Goal: Task Accomplishment & Management: Manage account settings

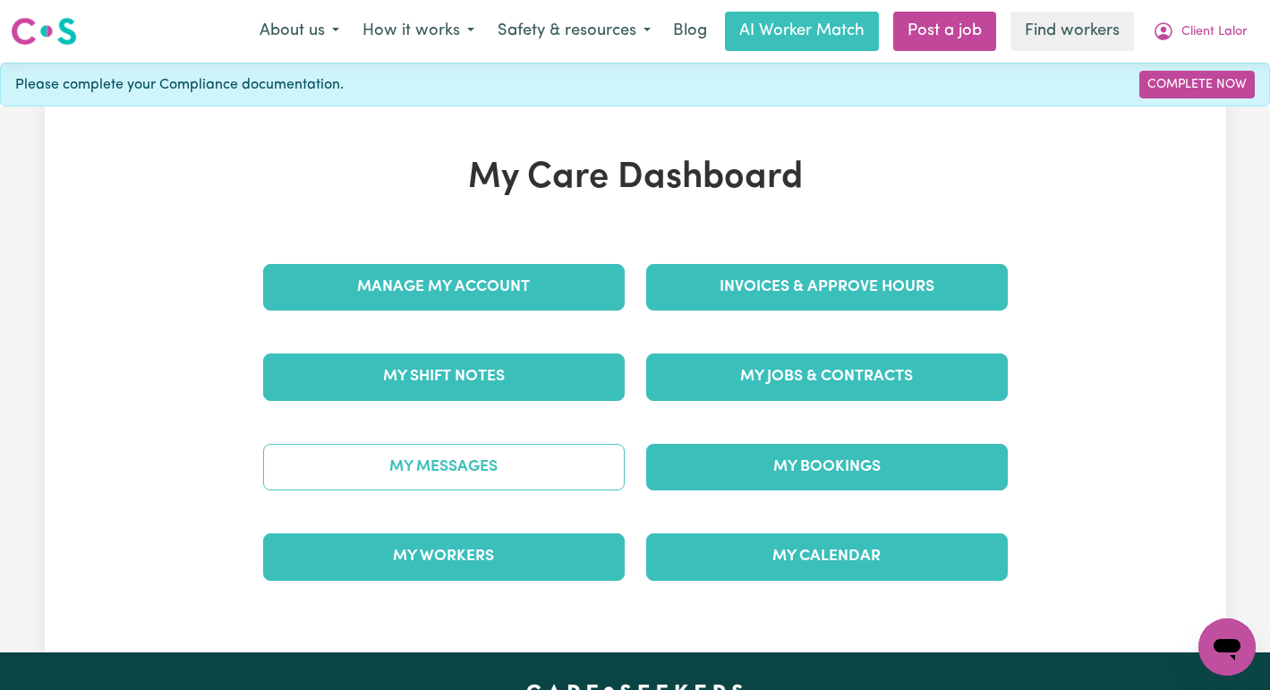
click at [567, 446] on link "My Messages" at bounding box center [443, 467] width 361 height 47
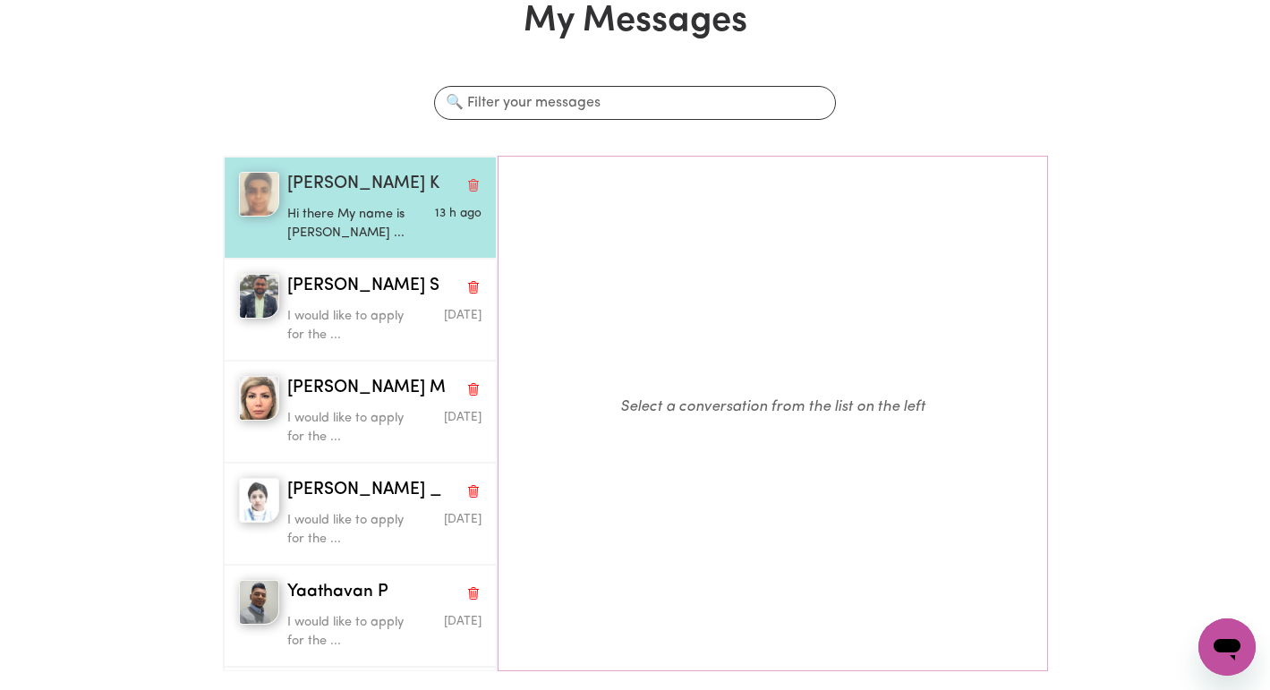
click at [351, 192] on span "Rajwinder K" at bounding box center [363, 185] width 152 height 26
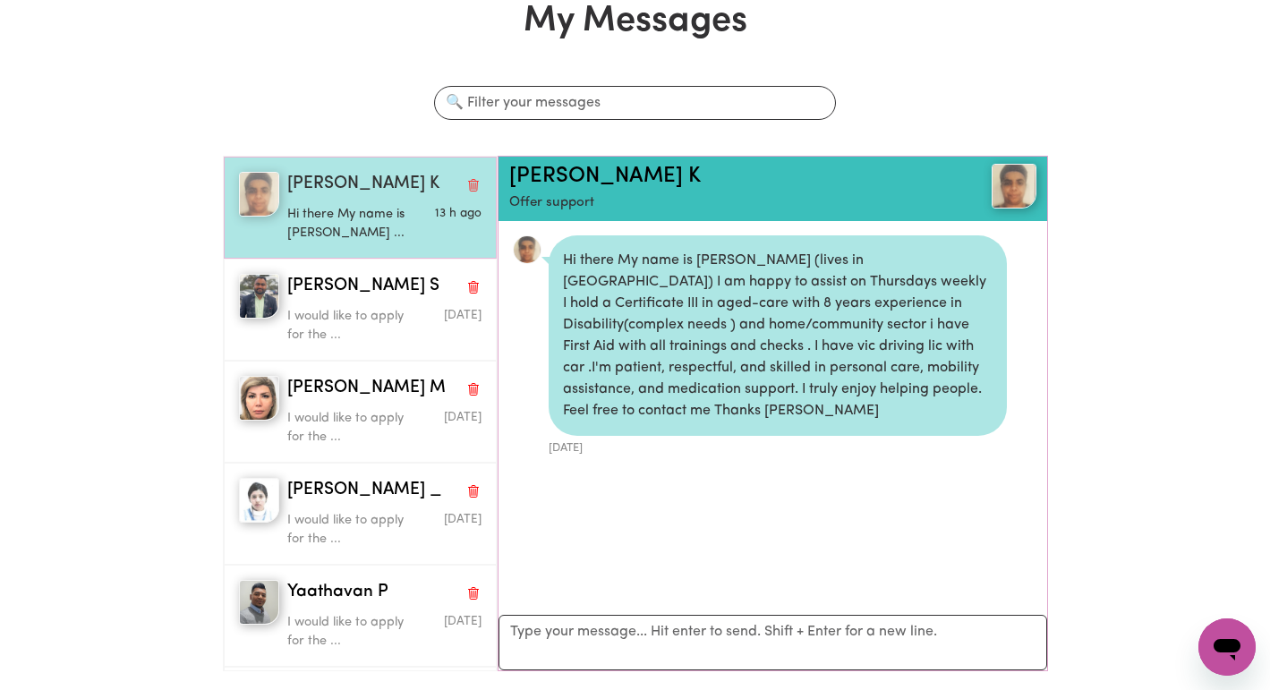
scroll to position [11, 0]
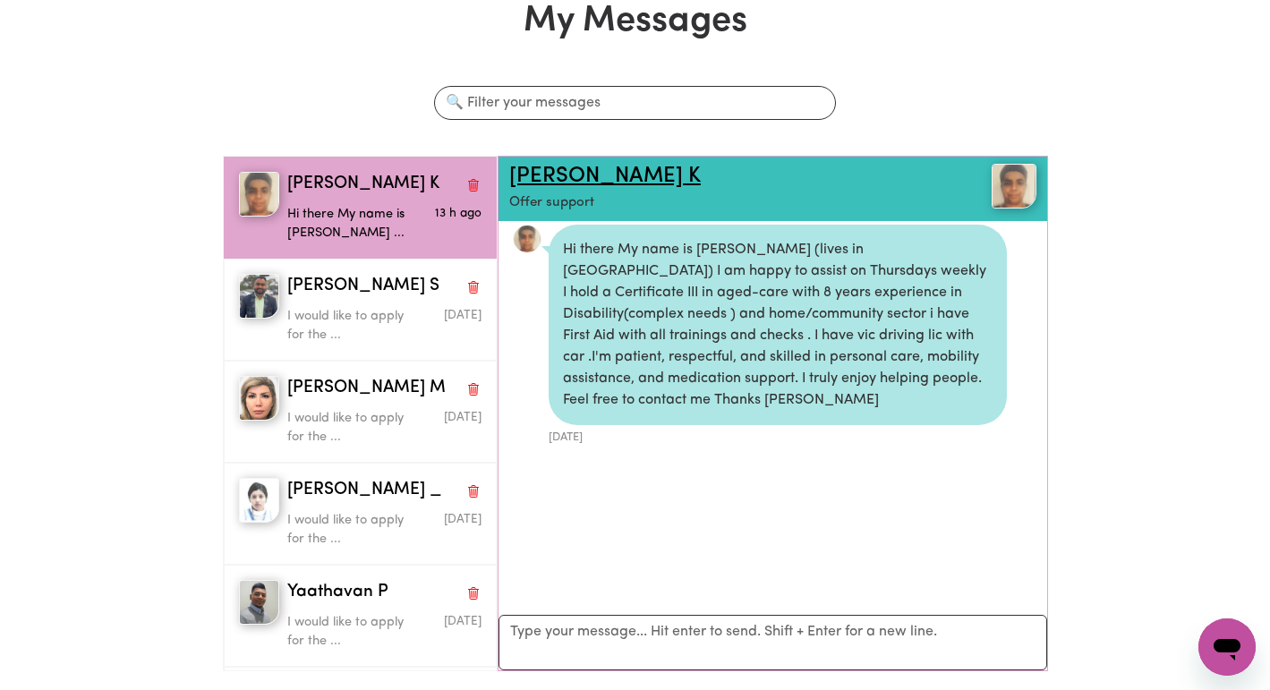
click at [565, 174] on link "Rajwinder K" at bounding box center [604, 176] width 191 height 21
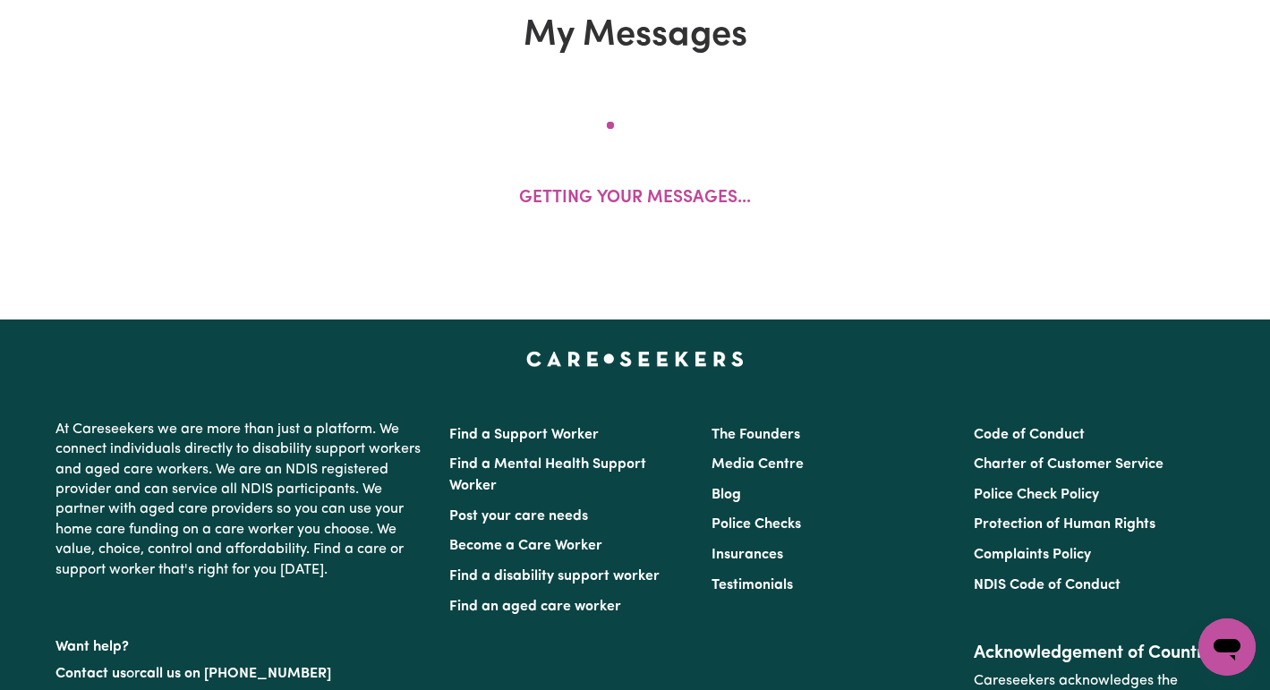
scroll to position [113, 0]
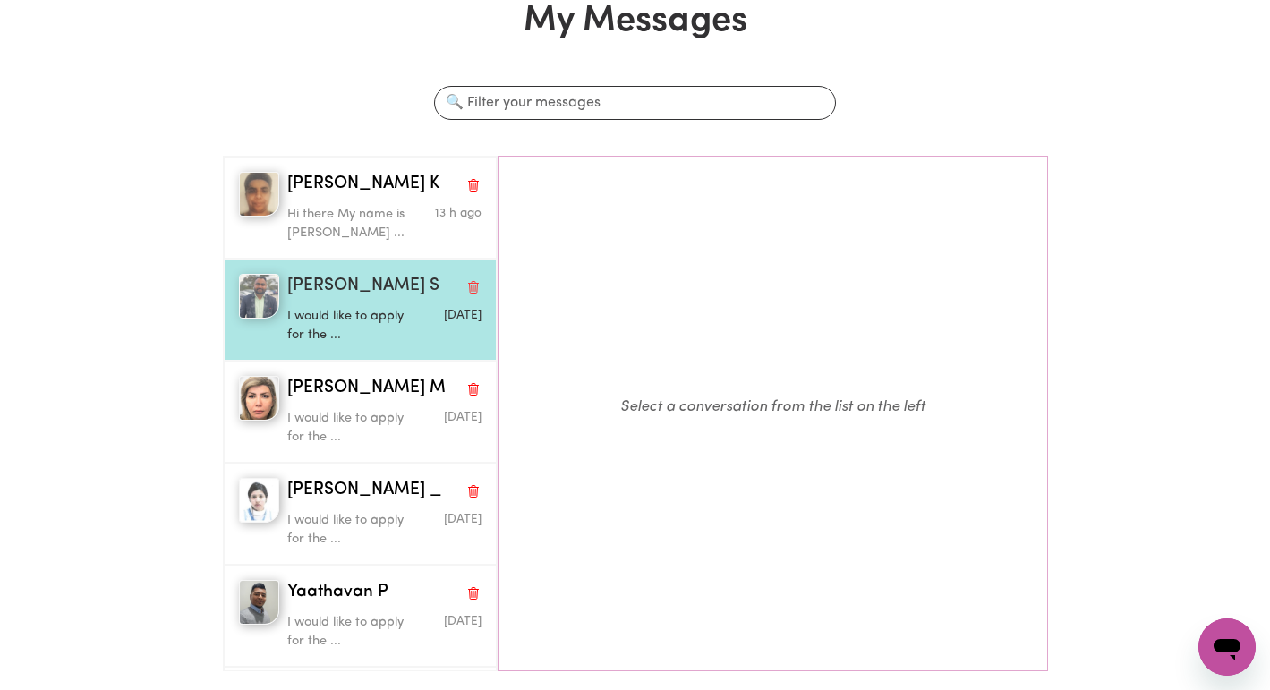
click at [351, 308] on p "I would like to apply for the ..." at bounding box center [351, 326] width 129 height 38
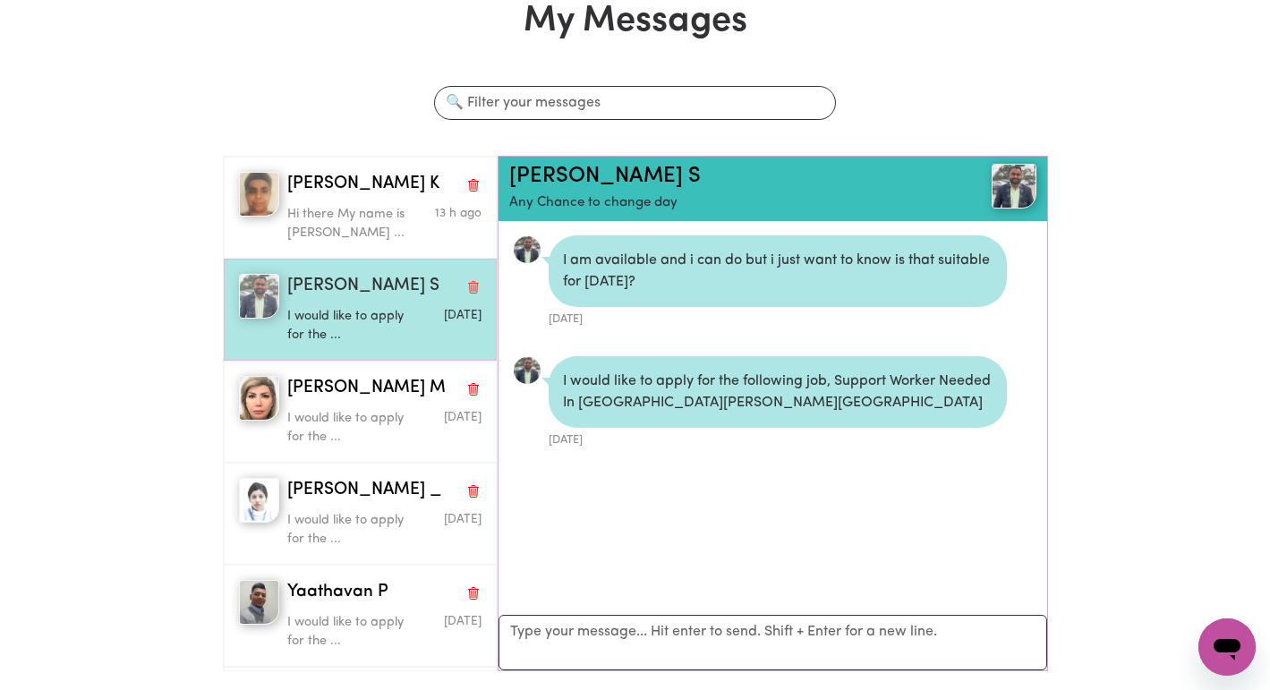
scroll to position [11, 0]
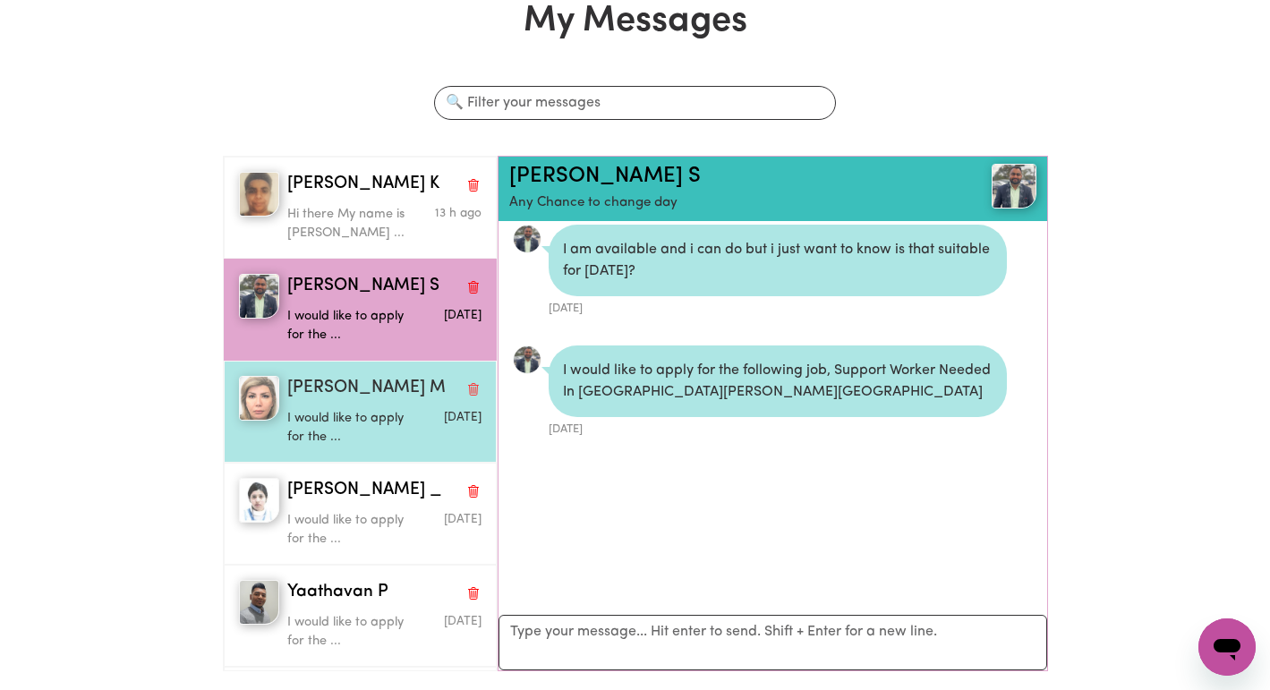
click at [336, 432] on p "I would like to apply for the ..." at bounding box center [351, 428] width 129 height 38
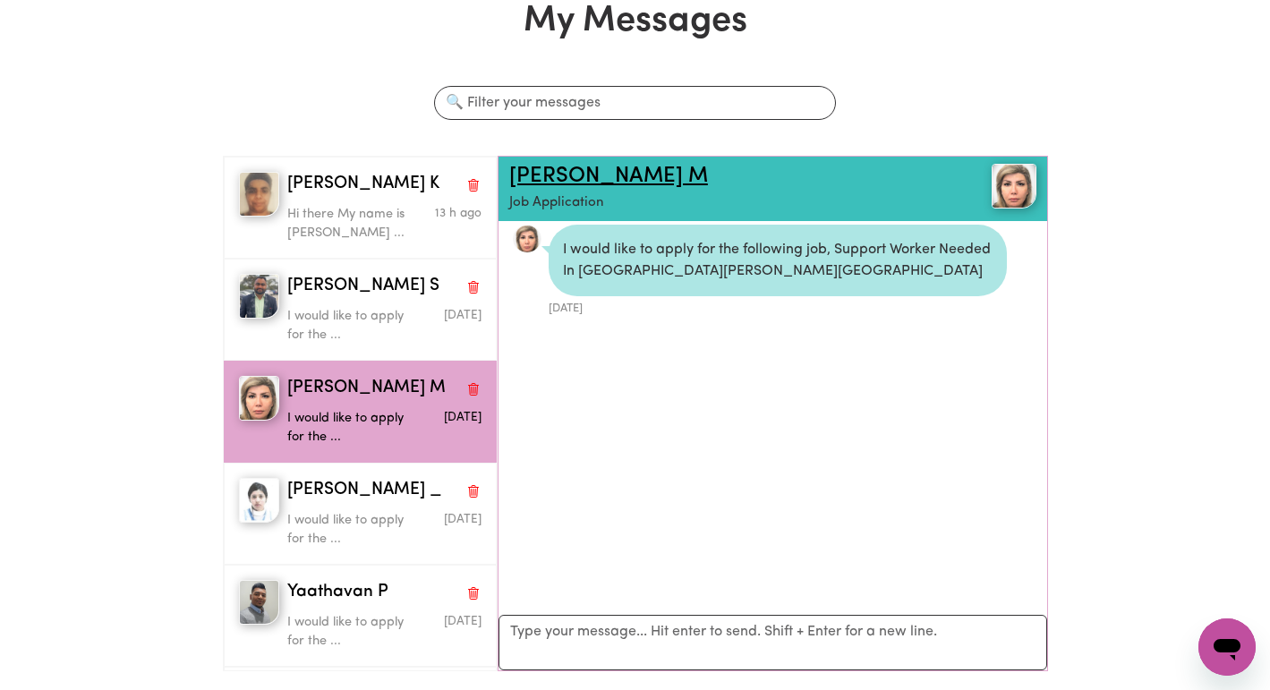
click at [551, 180] on link "Masoumeh M" at bounding box center [608, 176] width 199 height 21
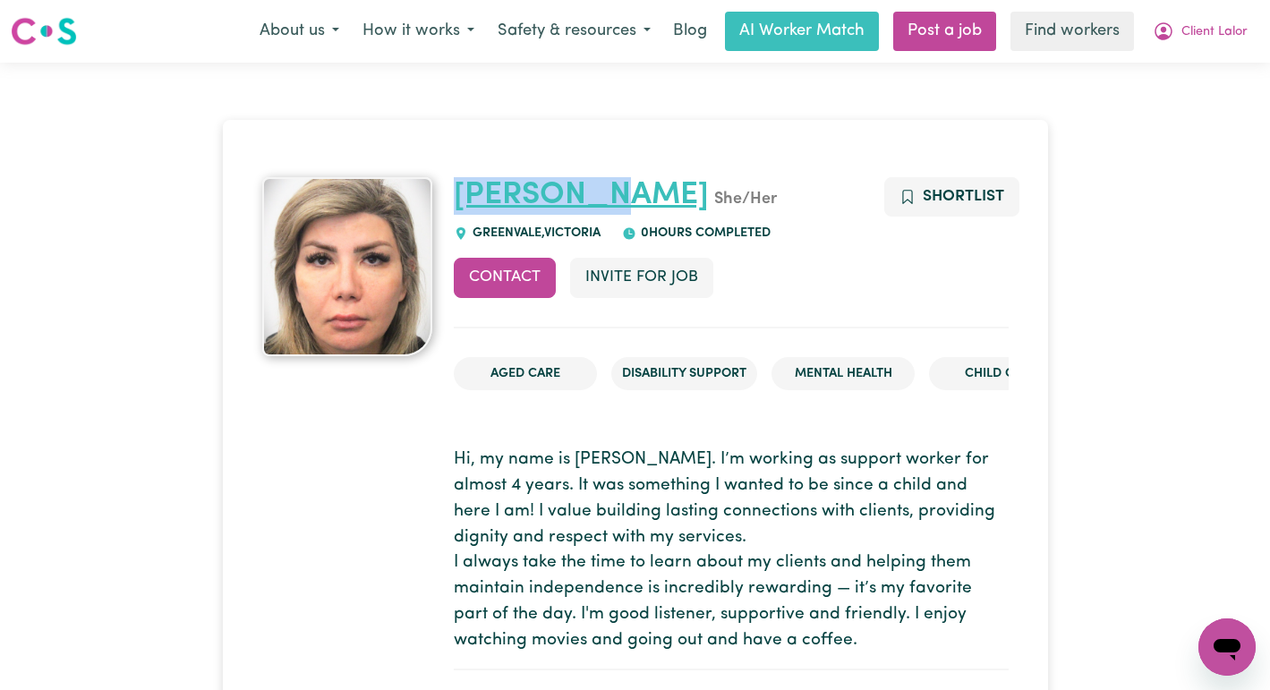
drag, startPoint x: 627, startPoint y: 196, endPoint x: 460, endPoint y: 199, distance: 167.3
click at [460, 199] on h1 "Masoumeh She/Her" at bounding box center [731, 196] width 555 height 38
copy link "[PERSON_NAME]"
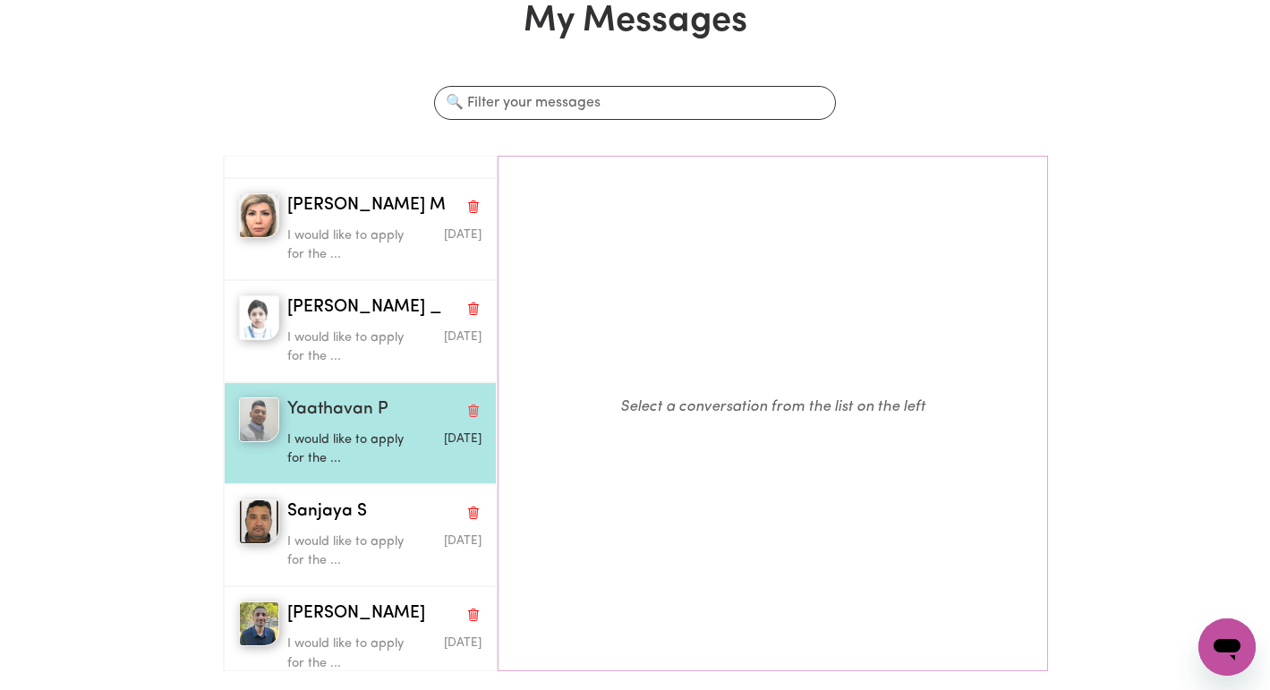
scroll to position [185, 0]
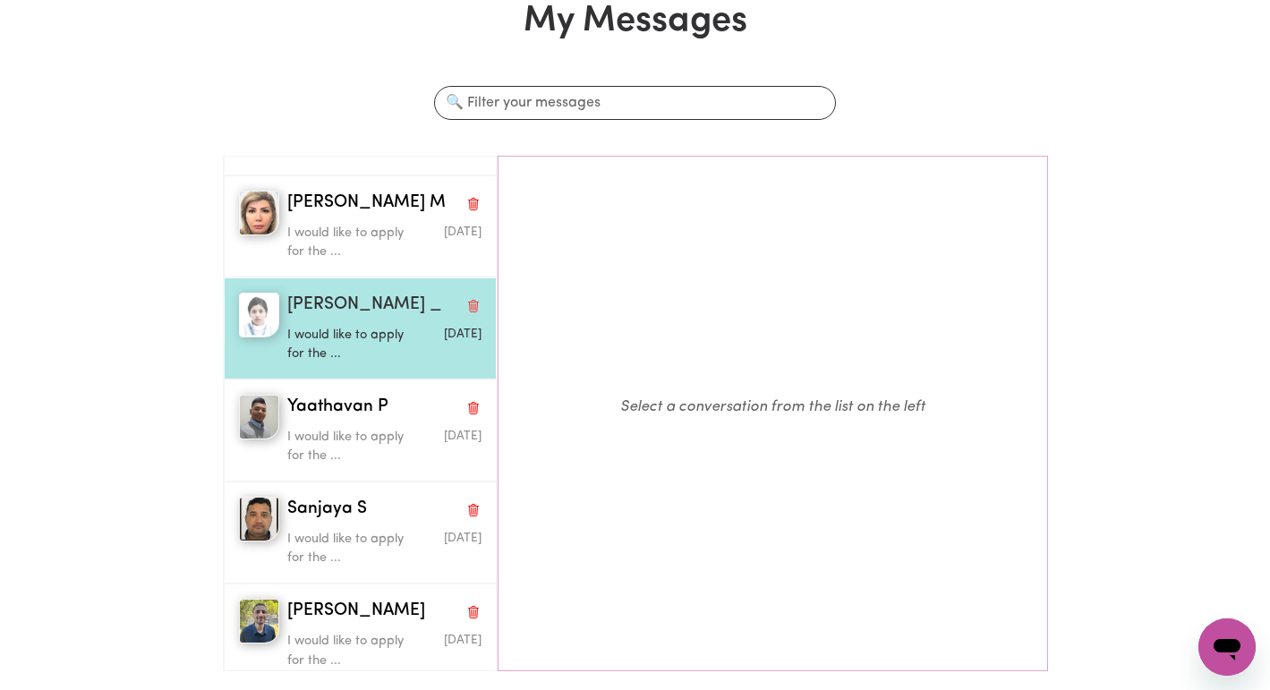
click at [374, 312] on div "Sapna _" at bounding box center [384, 306] width 194 height 26
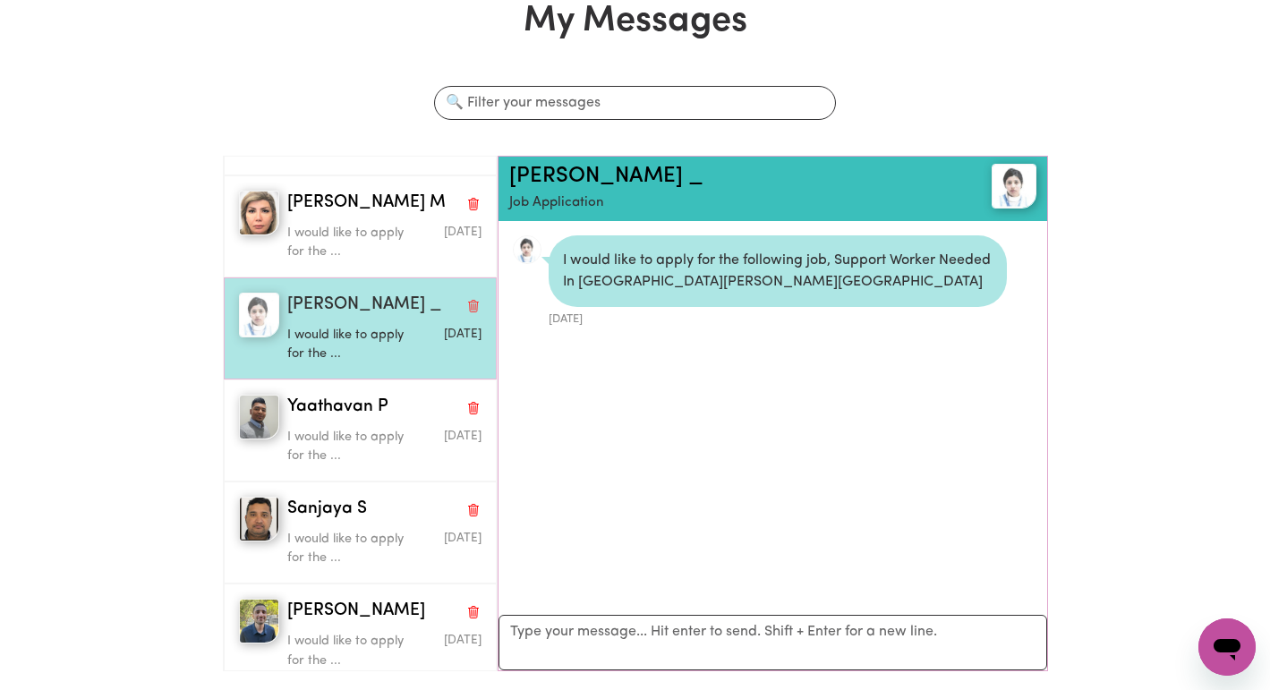
scroll to position [11, 0]
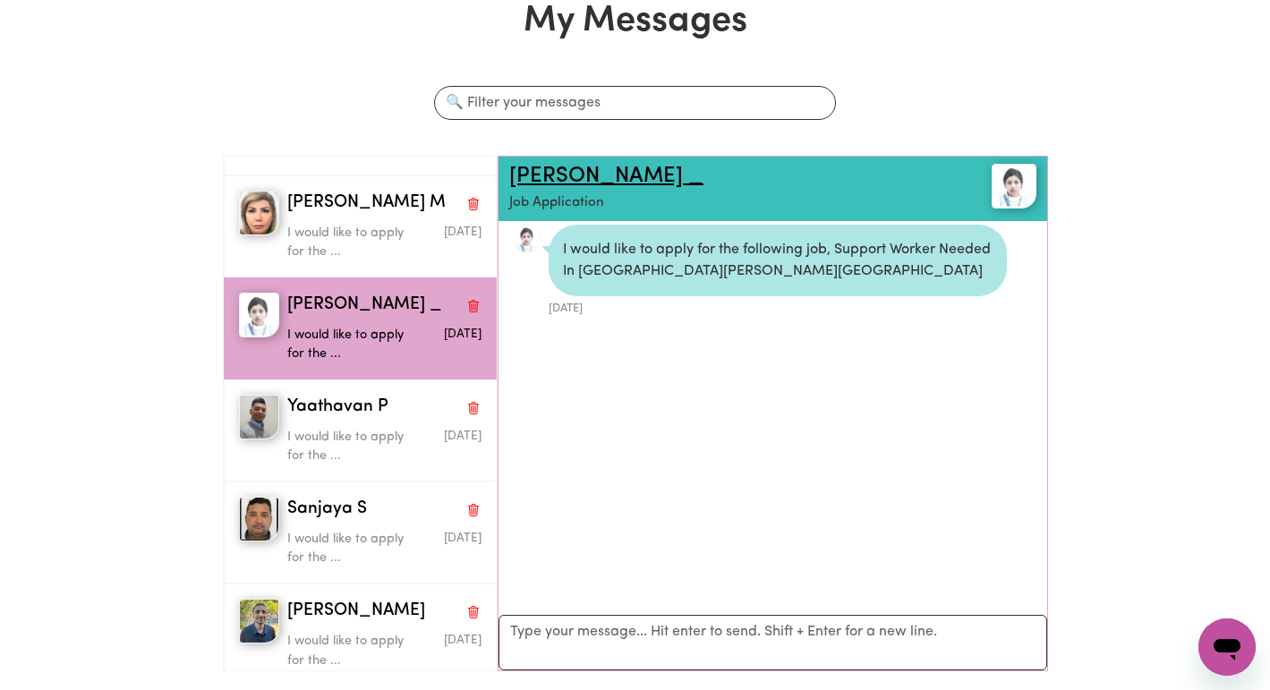
click at [559, 176] on link "Sapna _" at bounding box center [606, 176] width 194 height 21
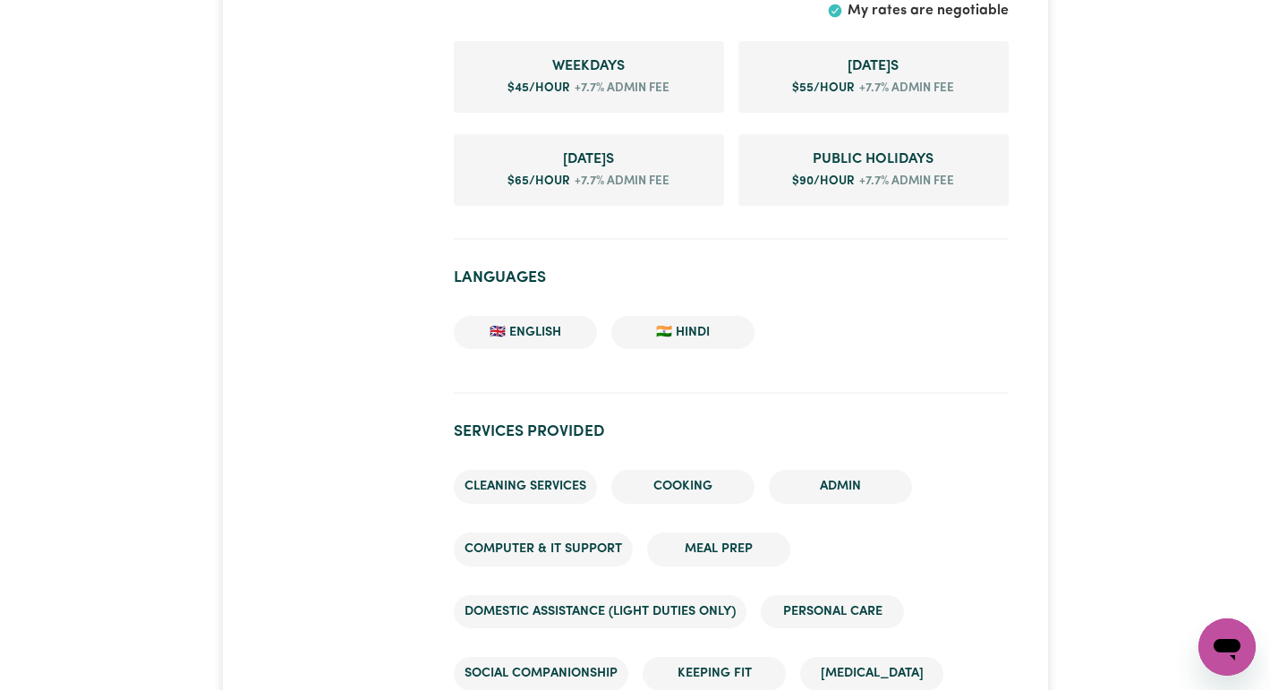
scroll to position [1663, 0]
